Goal: Task Accomplishment & Management: Use online tool/utility

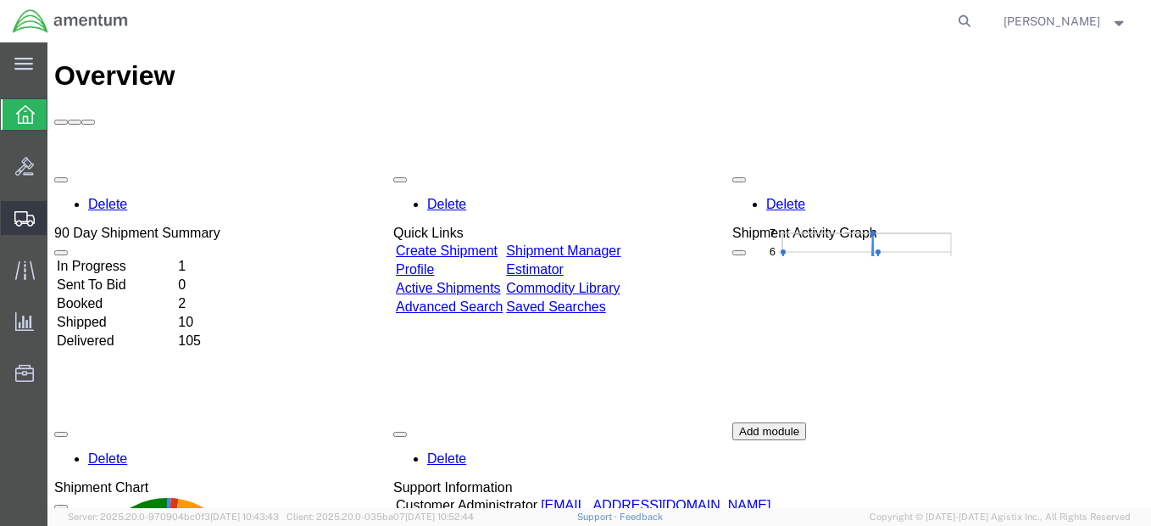
click at [0, 0] on span "Shipment Manager" at bounding box center [0, 0] width 0 height 0
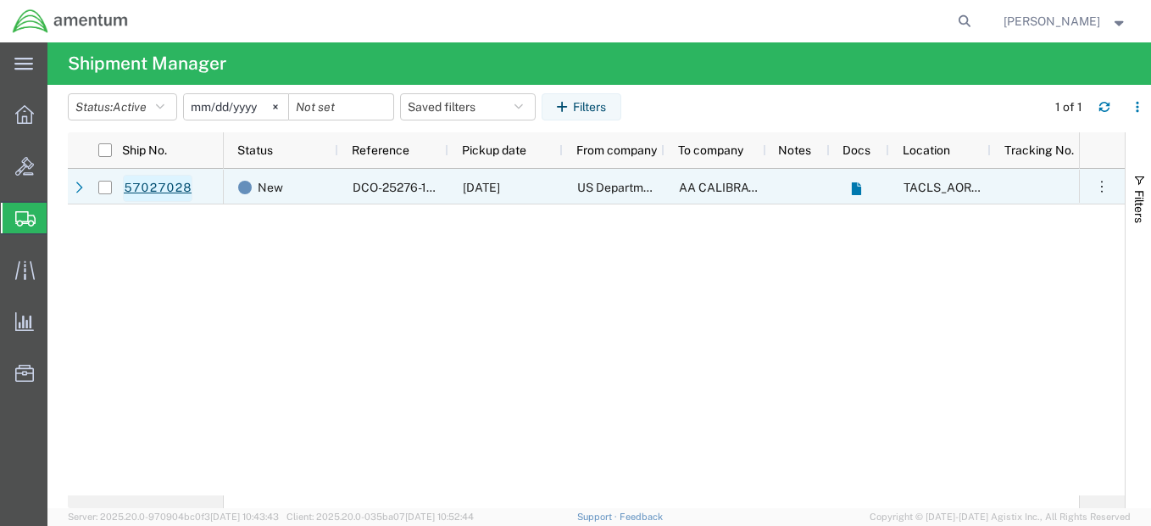
click at [153, 182] on link "57027028" at bounding box center [158, 188] width 70 height 27
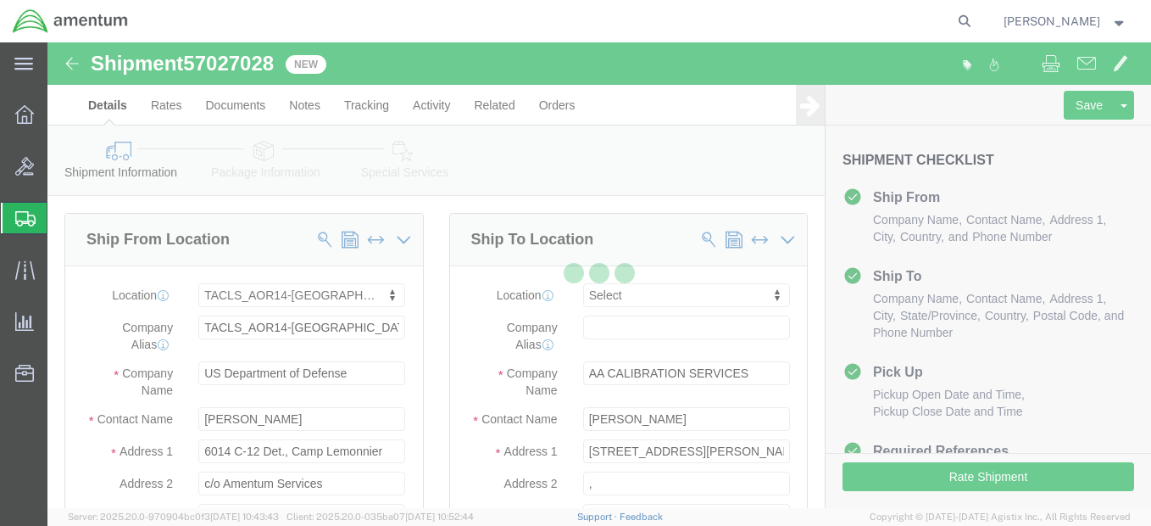
select select "42739"
select select
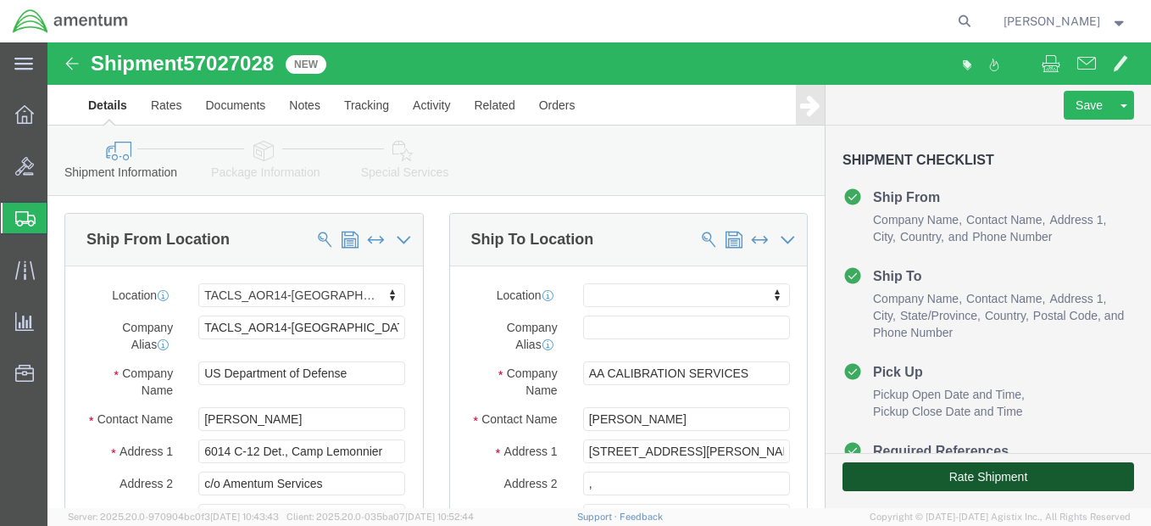
click button "Rate Shipment"
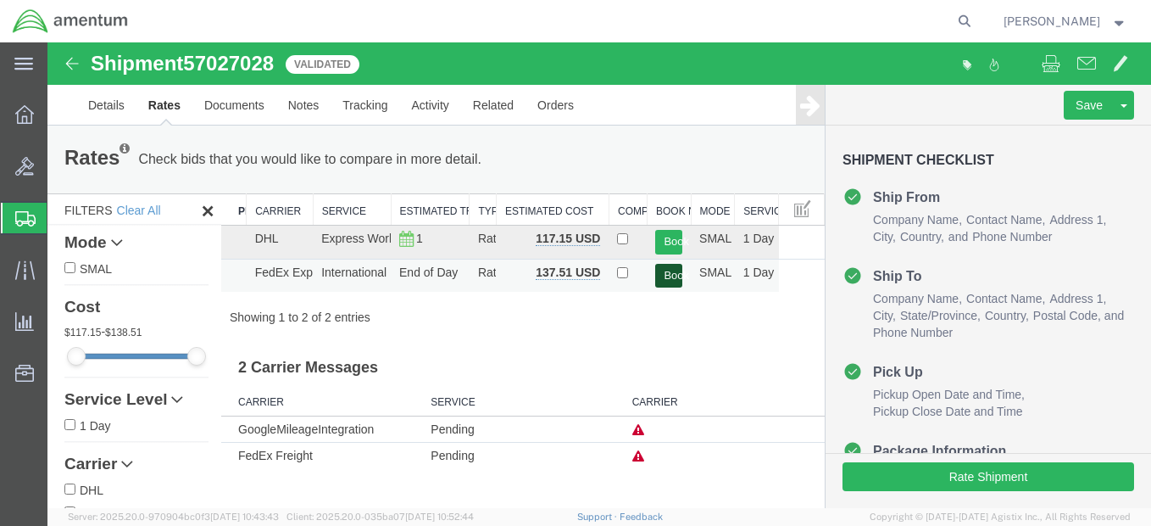
click at [670, 273] on button "Book" at bounding box center [668, 276] width 27 height 25
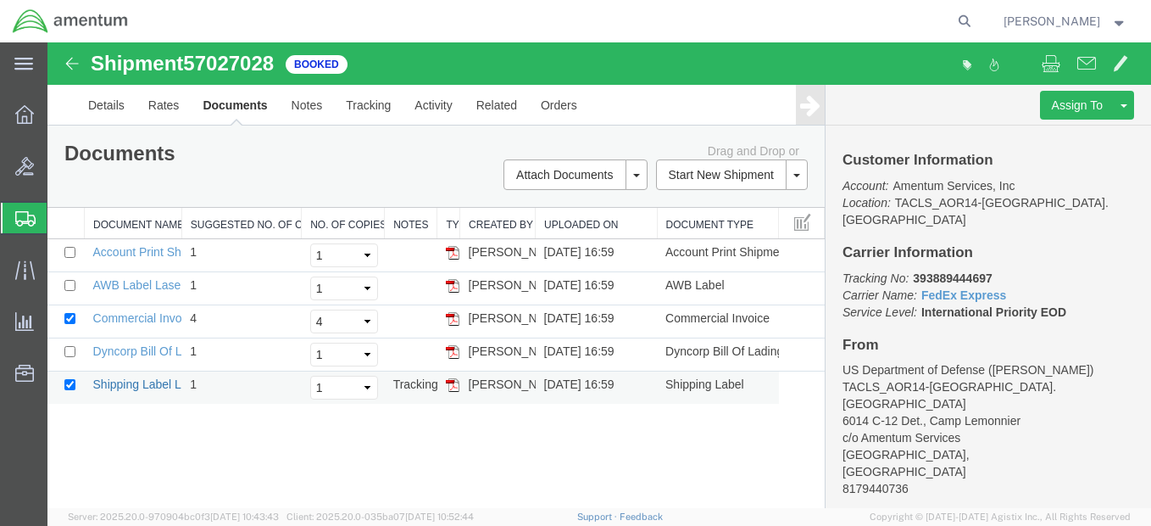
click at [146, 385] on link "Shipping Label Laser" at bounding box center [149, 384] width 112 height 14
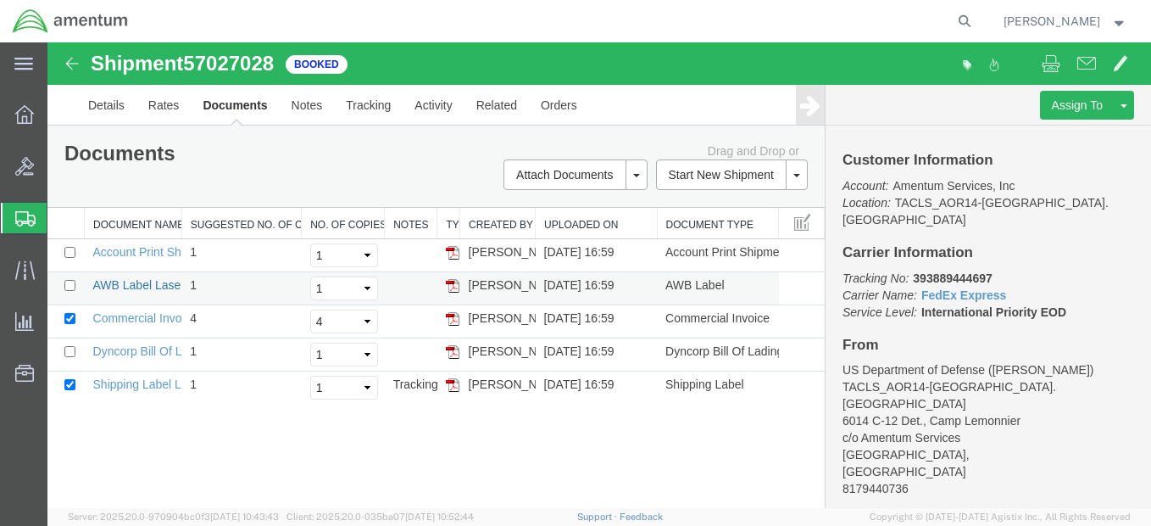
click at [156, 282] on link "AWB Label Laser" at bounding box center [139, 285] width 92 height 14
